Goal: Browse casually

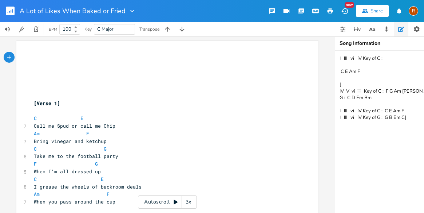
click at [173, 200] on icon at bounding box center [176, 202] width 6 height 6
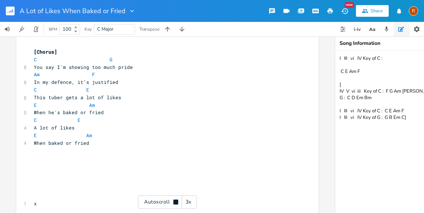
scroll to position [567, 0]
click at [8, 8] on rect "button" at bounding box center [10, 11] width 9 height 9
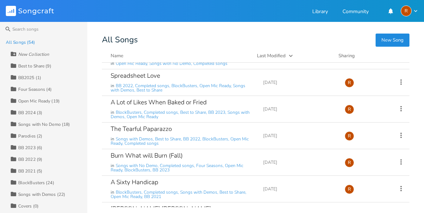
scroll to position [104, 0]
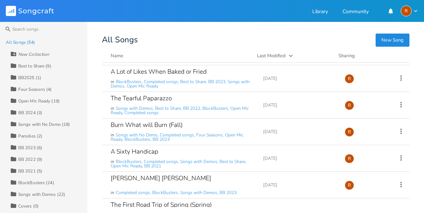
click at [50, 100] on div "Open Mic Ready (19)" at bounding box center [39, 101] width 42 height 4
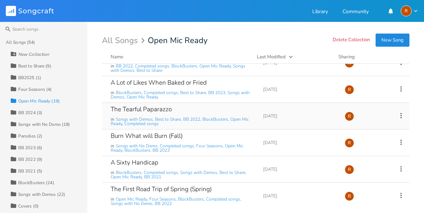
scroll to position [66, 0]
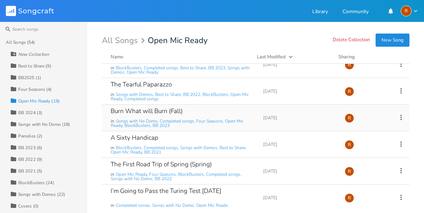
click at [117, 108] on div "Burn What will Burn (Fall)" at bounding box center [147, 111] width 72 height 6
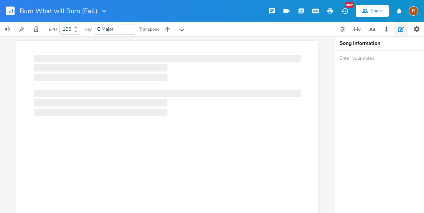
scroll to position [0, 0]
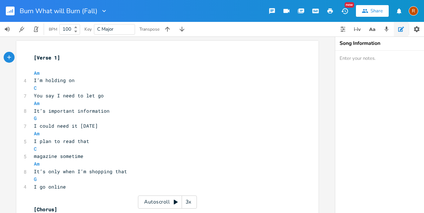
click at [175, 199] on icon at bounding box center [176, 202] width 6 height 6
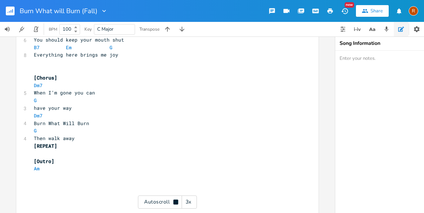
scroll to position [549, 0]
click at [14, 12] on rect "button" at bounding box center [10, 11] width 9 height 9
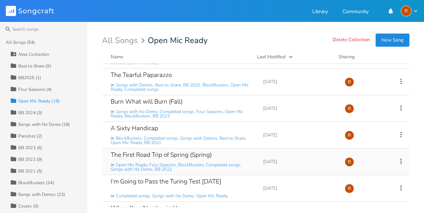
scroll to position [118, 0]
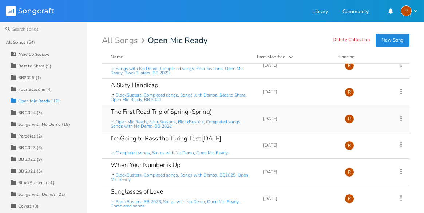
click at [144, 110] on div "The First Road Trip of Spring (Spring)" at bounding box center [161, 112] width 101 height 6
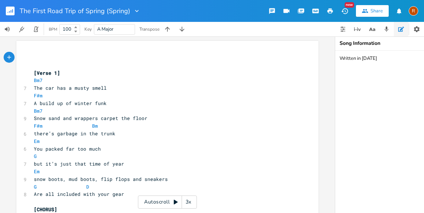
click at [175, 200] on icon at bounding box center [176, 202] width 4 height 5
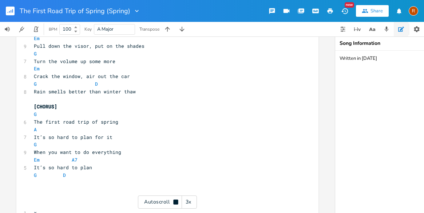
scroll to position [611, 0]
